Goal: Information Seeking & Learning: Learn about a topic

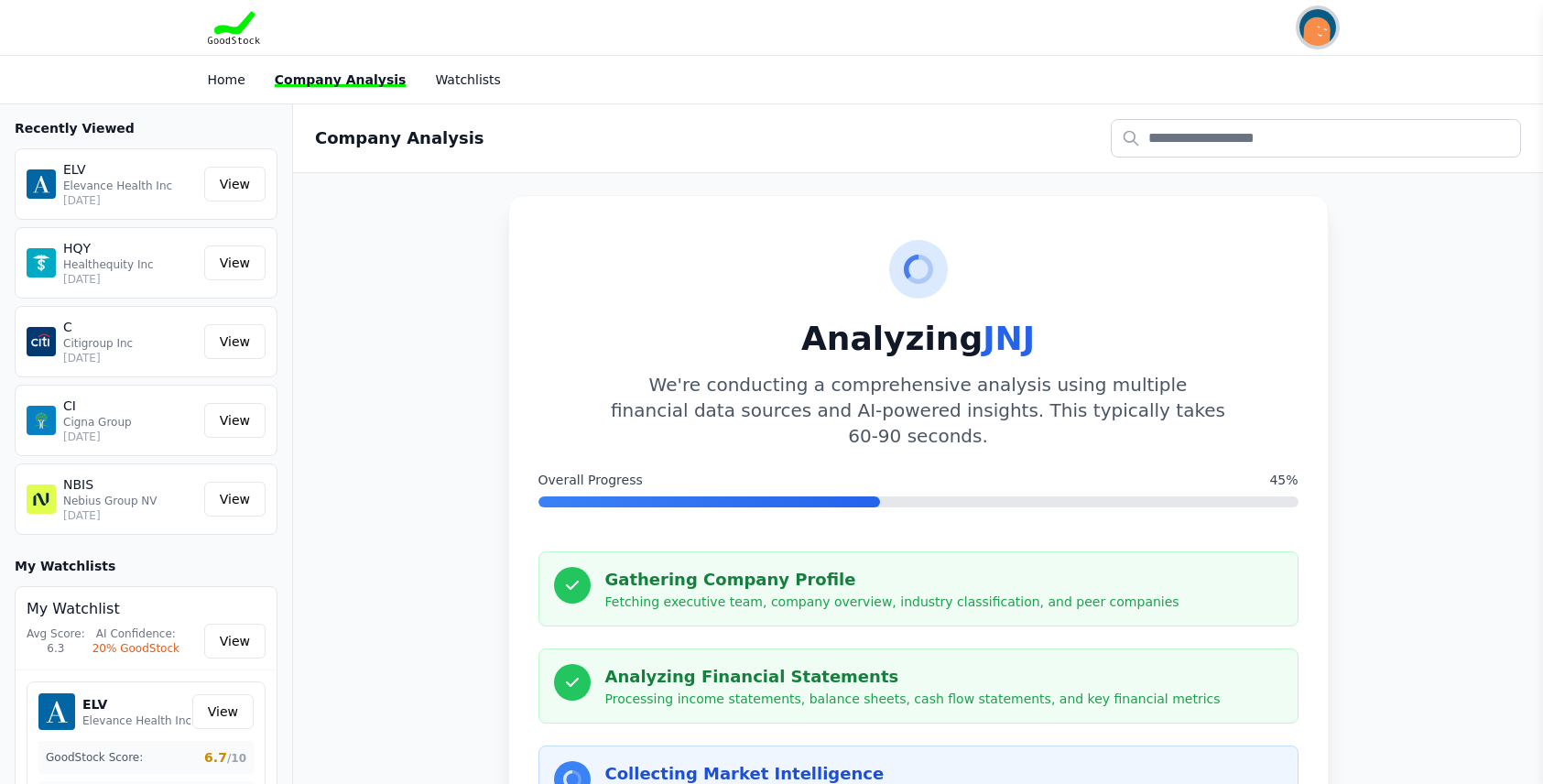
click at [1319, 29] on img "button" at bounding box center [1317, 28] width 36 height 36
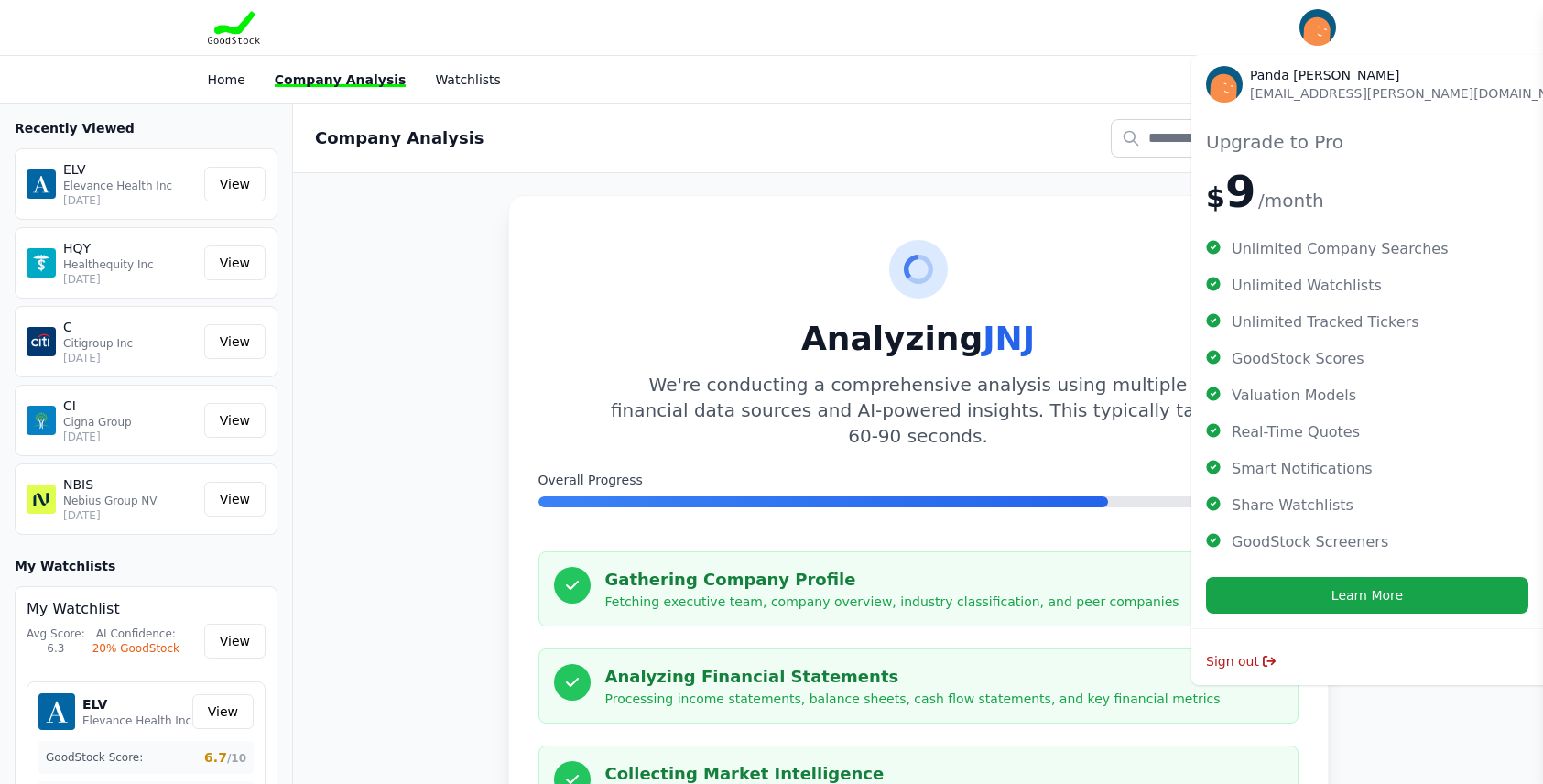
drag, startPoint x: 1353, startPoint y: 594, endPoint x: 903, endPoint y: 71, distance: 689.9
click at [903, 71] on div "Home Company Analysis Watchlists" at bounding box center [771, 79] width 1172 height 33
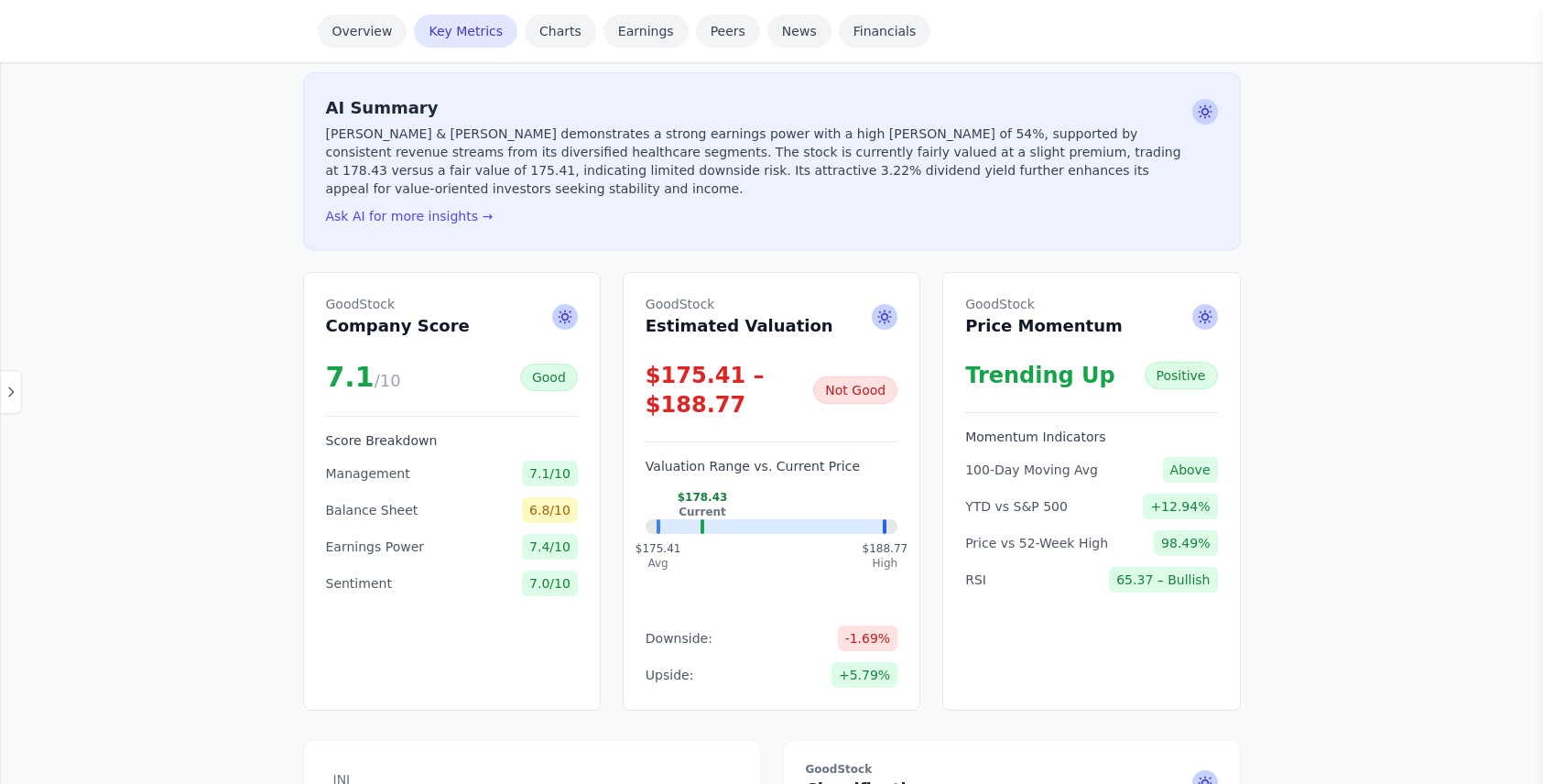
scroll to position [458, 0]
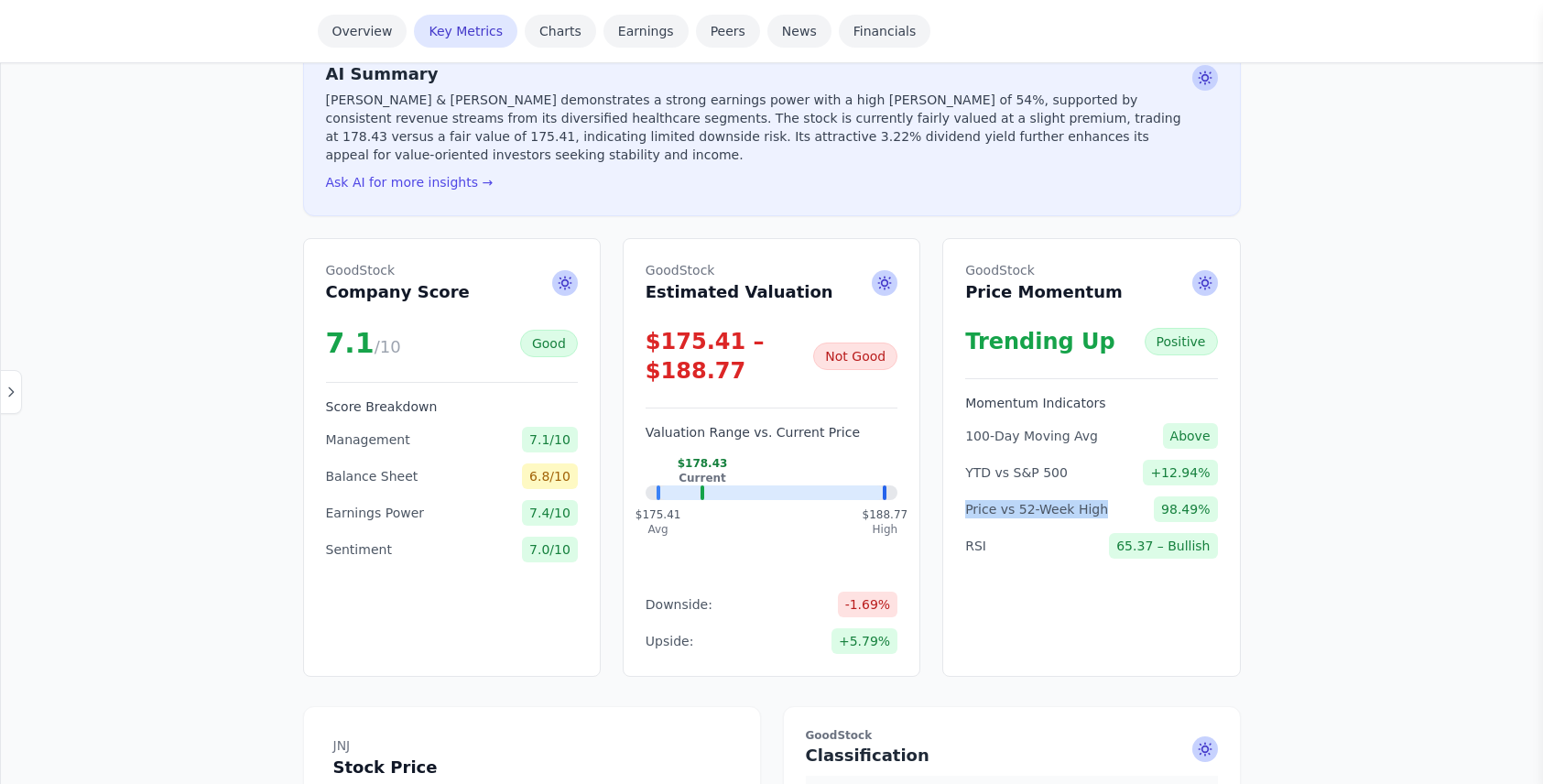
drag, startPoint x: 965, startPoint y: 492, endPoint x: 1092, endPoint y: 489, distance: 127.0
click at [1092, 500] on span "Price vs 52-Week High" at bounding box center [1037, 508] width 143 height 18
drag, startPoint x: 335, startPoint y: 458, endPoint x: 594, endPoint y: 455, distance: 259.0
click at [594, 455] on div "GoodStock Company Score 7.1 /10 Good Score Breakdown Management 7.1/10 Balance …" at bounding box center [451, 457] width 298 height 439
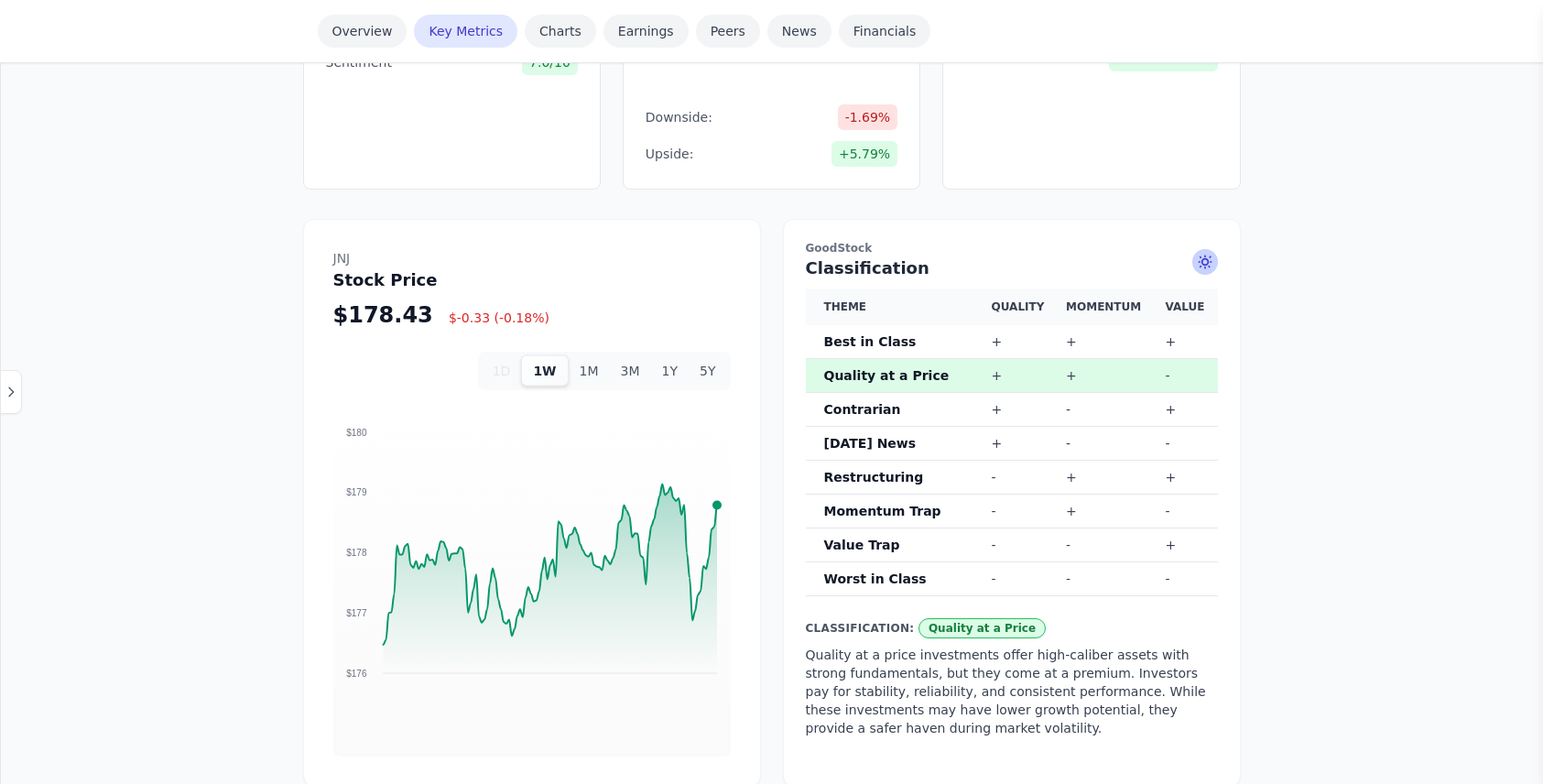
scroll to position [1007, 0]
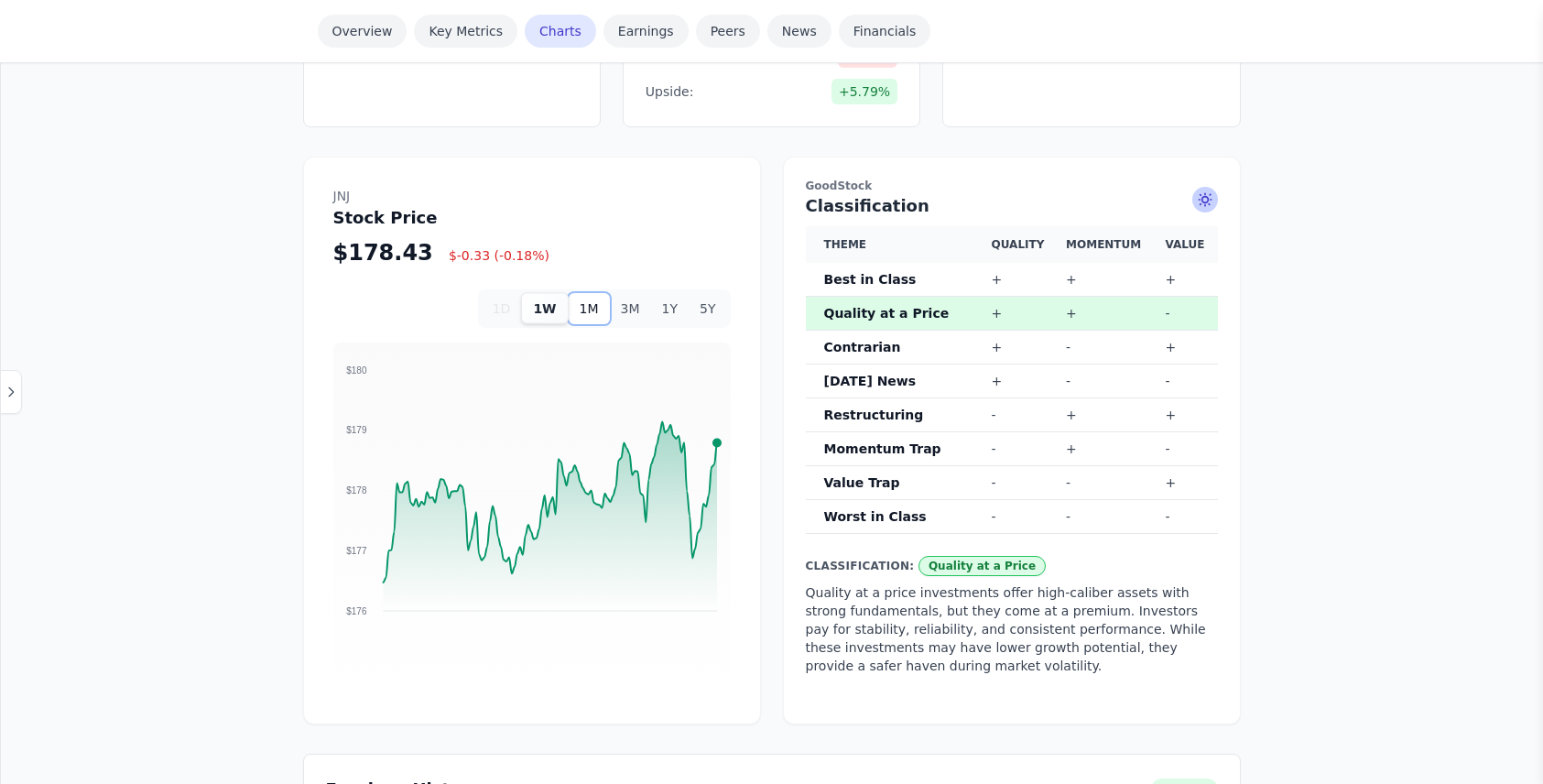
click at [595, 293] on button "1M" at bounding box center [588, 308] width 41 height 31
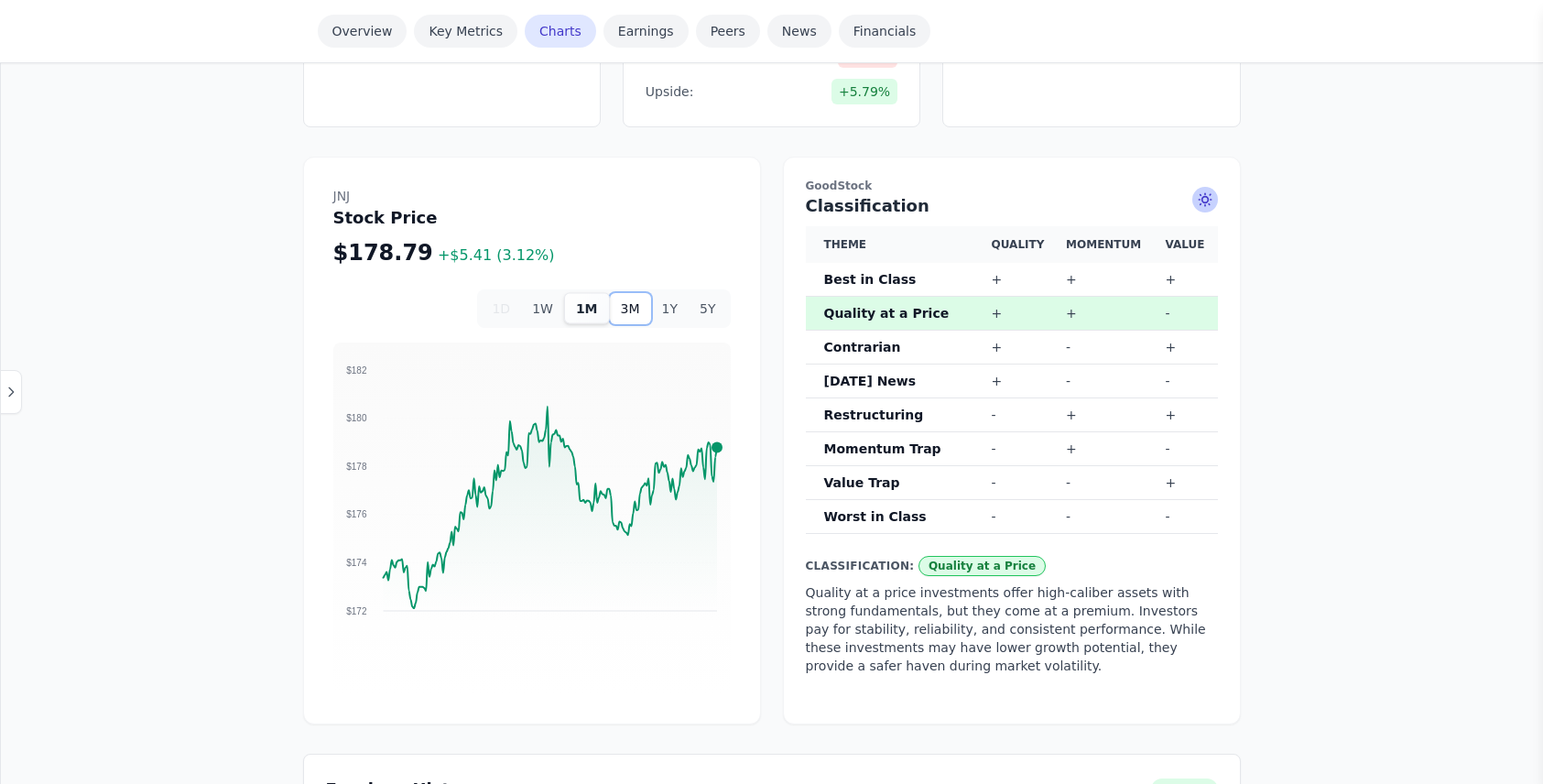
click at [639, 293] on button "3M" at bounding box center [630, 308] width 41 height 31
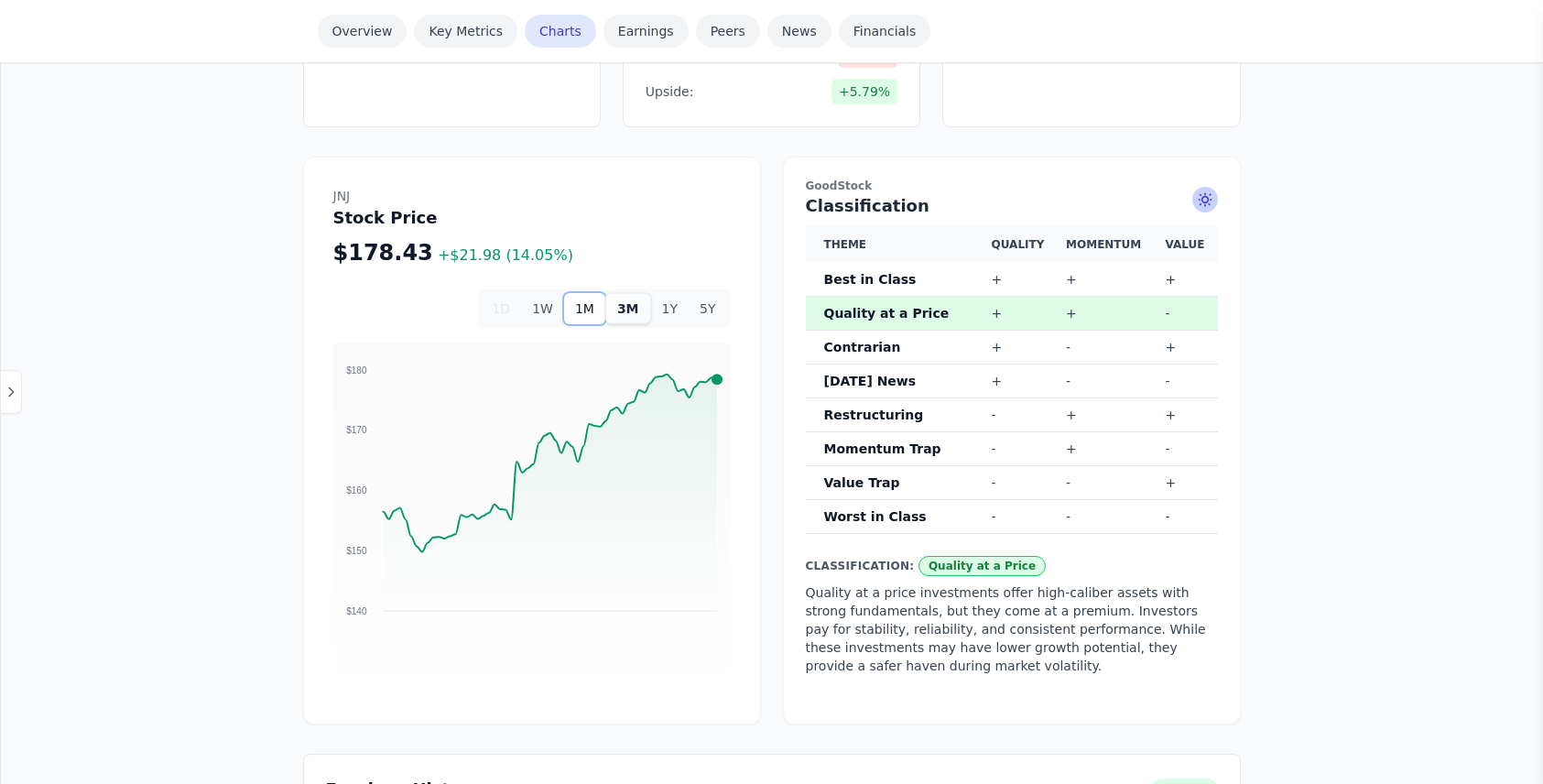
click at [592, 293] on button "1M" at bounding box center [584, 308] width 41 height 31
